Goal: Information Seeking & Learning: Learn about a topic

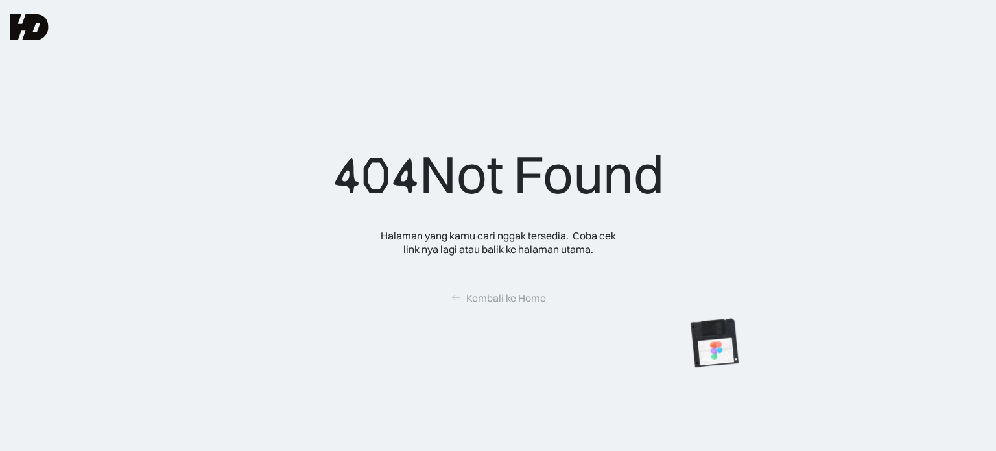
click at [26, 36] on img at bounding box center [29, 27] width 38 height 26
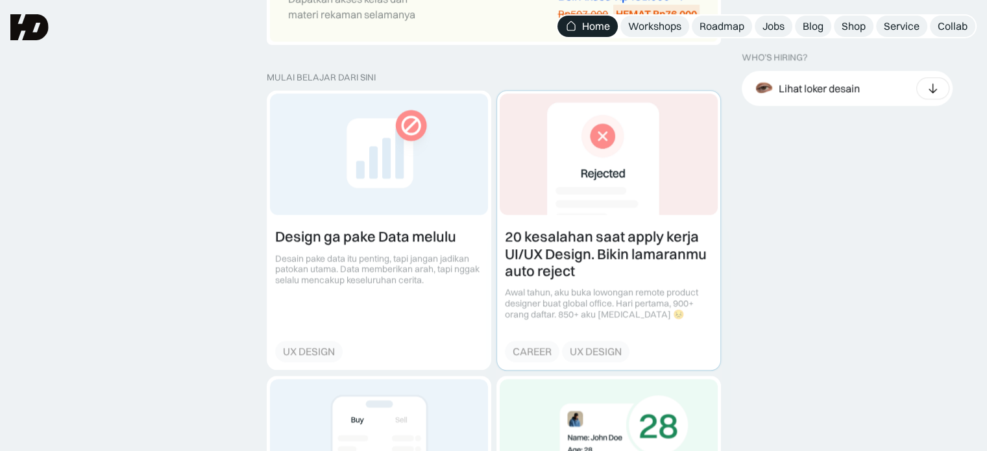
scroll to position [1362, 0]
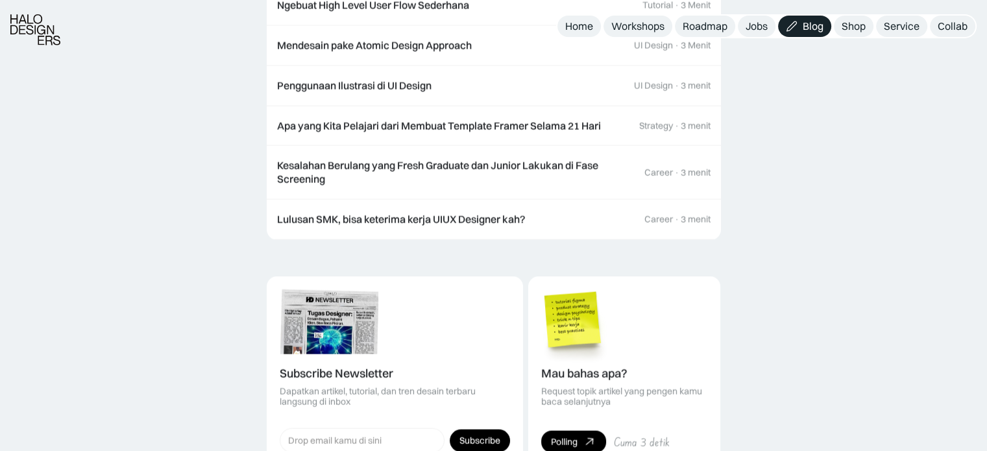
scroll to position [2611, 0]
